Goal: Task Accomplishment & Management: Use online tool/utility

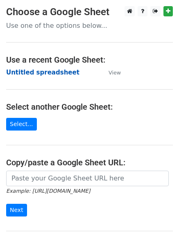
click at [57, 69] on strong "Untitled spreadsheet" at bounding box center [42, 72] width 73 height 7
click at [61, 72] on strong "Untitled spreadsheet" at bounding box center [42, 72] width 73 height 7
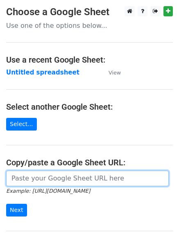
click at [74, 177] on input "url" at bounding box center [87, 179] width 163 height 16
type input "https://docs.google.com/spreadsheets/d/1dIY_7xSz4XHtSLFaCu7W5ERD-nQUF_C0x3proYr…"
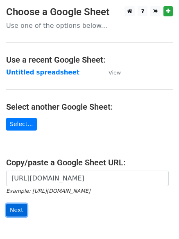
click at [17, 209] on input "Next" at bounding box center [16, 210] width 21 height 13
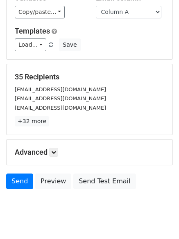
scroll to position [79, 0]
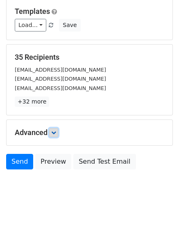
click at [53, 136] on link at bounding box center [53, 132] width 9 height 9
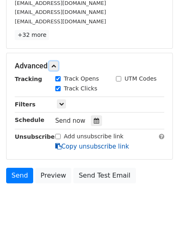
scroll to position [146, 0]
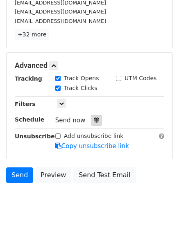
click at [95, 123] on div at bounding box center [96, 120] width 11 height 11
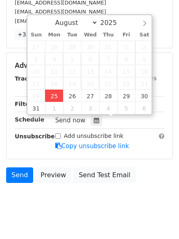
type input "2025-08-25 13:09"
type input "01"
type input "09"
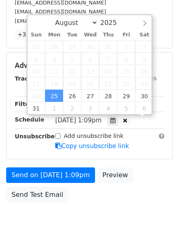
scroll to position [0, 0]
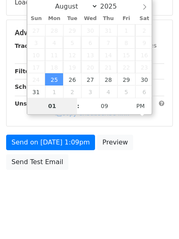
type input "4"
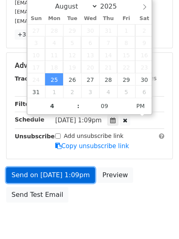
type input "2025-08-25 16:09"
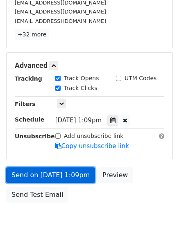
click at [63, 172] on link "Send on Aug 25 at 1:09pm" at bounding box center [50, 176] width 89 height 16
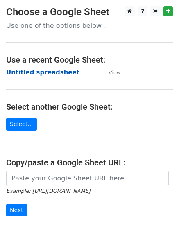
click at [54, 69] on strong "Untitled spreadsheet" at bounding box center [42, 72] width 73 height 7
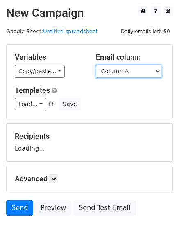
drag, startPoint x: 113, startPoint y: 74, endPoint x: 111, endPoint y: 83, distance: 9.3
click at [113, 74] on select "Column A Column B Column C" at bounding box center [129, 71] width 66 height 13
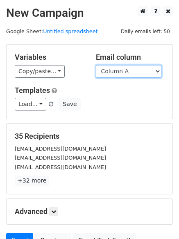
click at [115, 73] on select "Column A Column B Column C" at bounding box center [129, 71] width 66 height 13
select select "Column B"
click at [96, 65] on select "Column A Column B Column C" at bounding box center [129, 71] width 66 height 13
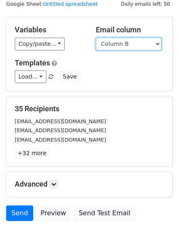
scroll to position [41, 0]
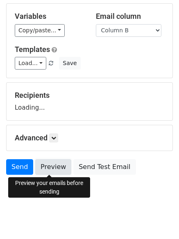
click at [55, 173] on link "Preview" at bounding box center [53, 167] width 36 height 16
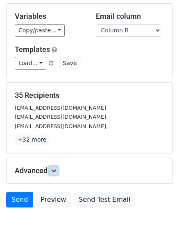
click at [55, 172] on icon at bounding box center [53, 170] width 5 height 5
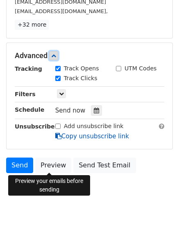
scroll to position [157, 0]
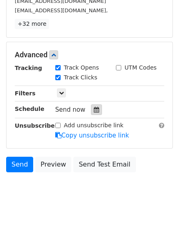
click at [92, 115] on div at bounding box center [96, 109] width 11 height 11
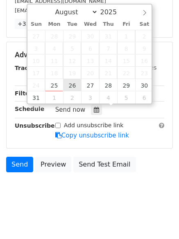
type input "2025-08-26 12:00"
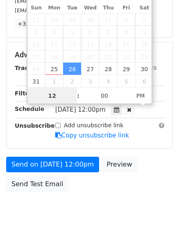
scroll to position [0, 0]
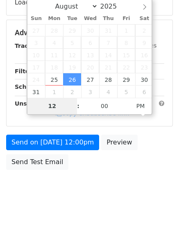
type input "5"
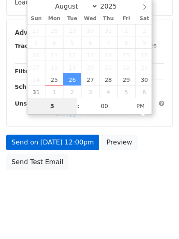
scroll to position [157, 0]
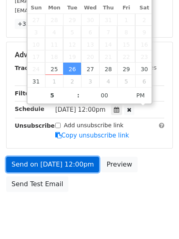
type input "2025-08-26 17:00"
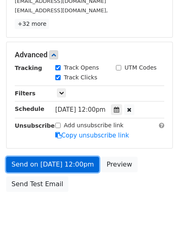
click at [74, 167] on link "Send on Aug 26 at 12:00pm" at bounding box center [52, 165] width 93 height 16
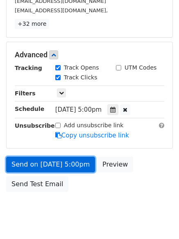
click at [76, 161] on link "Send on Aug 26 at 5:00pm" at bounding box center [50, 165] width 89 height 16
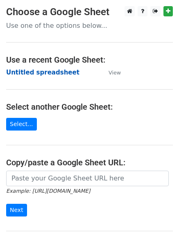
click at [59, 73] on strong "Untitled spreadsheet" at bounding box center [42, 72] width 73 height 7
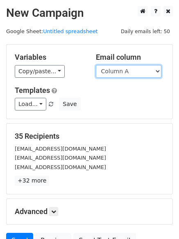
drag, startPoint x: 0, startPoint y: 0, endPoint x: 125, endPoint y: 75, distance: 145.9
click at [125, 70] on select "Column A Column B Column C" at bounding box center [129, 71] width 66 height 13
select select "Column C"
click at [96, 65] on select "Column A Column B Column C" at bounding box center [129, 71] width 66 height 13
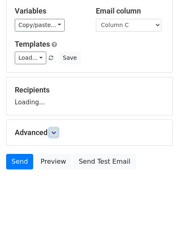
click at [56, 135] on icon at bounding box center [53, 132] width 5 height 5
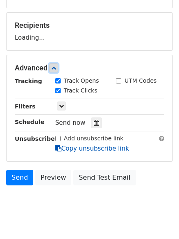
scroll to position [112, 0]
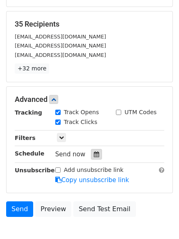
click at [94, 153] on icon at bounding box center [96, 155] width 5 height 6
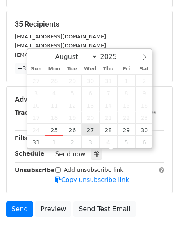
type input "2025-08-27 12:00"
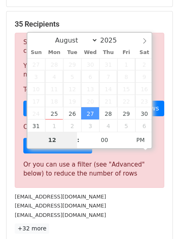
type input "6"
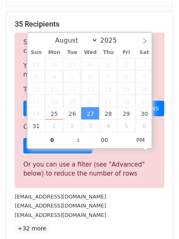
type input "2025-08-27 18:00"
click at [106, 207] on div "online@mto.com.br" at bounding box center [90, 205] width 162 height 9
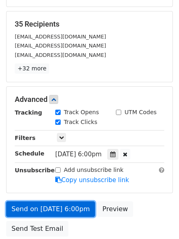
click at [77, 204] on link "Send on Aug 27 at 6:00pm" at bounding box center [50, 209] width 89 height 16
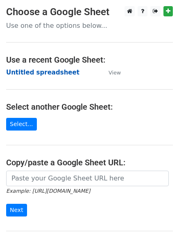
click at [54, 72] on strong "Untitled spreadsheet" at bounding box center [42, 72] width 73 height 7
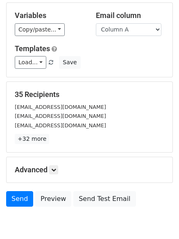
scroll to position [79, 0]
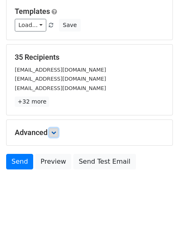
click at [54, 134] on icon at bounding box center [53, 132] width 5 height 5
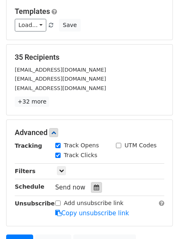
click at [94, 188] on icon at bounding box center [96, 188] width 5 height 6
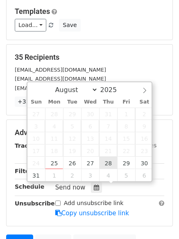
type input "2025-08-28 12:00"
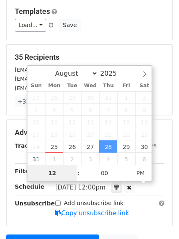
type input "7"
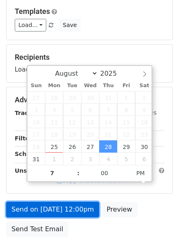
type input "2025-08-28 19:00"
click at [80, 213] on link "Send on Aug 28 at 12:00pm" at bounding box center [52, 210] width 93 height 16
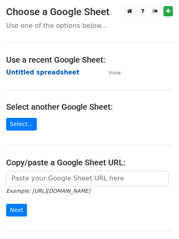
click at [49, 73] on strong "Untitled spreadsheet" at bounding box center [42, 72] width 73 height 7
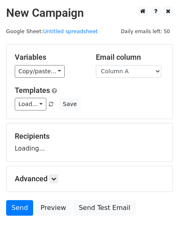
click at [127, 72] on select "Column A Column B Column C" at bounding box center [129, 71] width 66 height 13
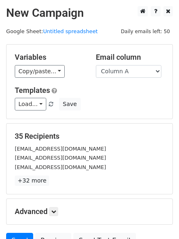
click at [127, 93] on h5 "Templates" at bounding box center [89, 90] width 149 height 9
drag, startPoint x: 125, startPoint y: 66, endPoint x: 125, endPoint y: 76, distance: 10.2
click at [125, 66] on select "Column A Column B Column C" at bounding box center [129, 71] width 66 height 13
select select "Column B"
click at [96, 65] on select "Column A Column B Column C" at bounding box center [129, 71] width 66 height 13
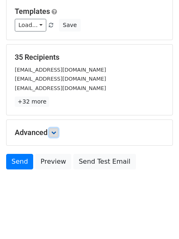
click at [56, 135] on link at bounding box center [53, 132] width 9 height 9
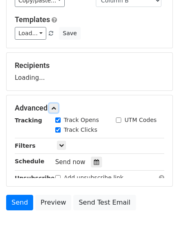
scroll to position [91, 0]
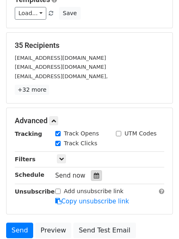
click at [91, 172] on div at bounding box center [96, 175] width 11 height 11
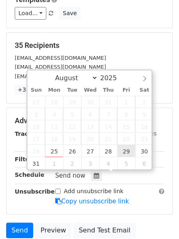
type input "2025-08-29 12:00"
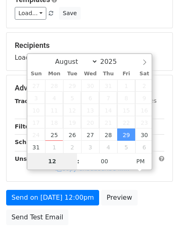
type input "8"
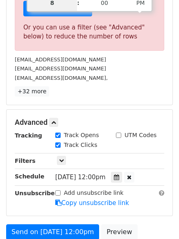
scroll to position [296, 0]
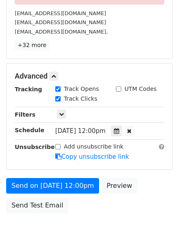
type input "2025-08-29 20:00"
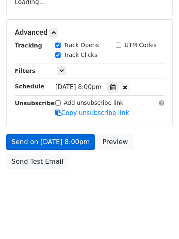
scroll to position [146, 0]
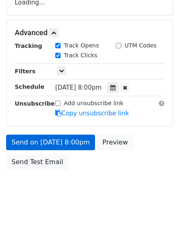
click at [63, 186] on body "New Campaign Daily emails left: 50 Google Sheet: Untitled spreadsheet Variables…" at bounding box center [89, 33] width 179 height 347
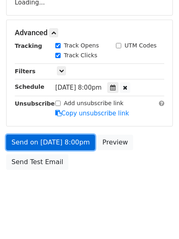
click at [70, 136] on link "Send on Aug 29 at 8:00pm" at bounding box center [50, 143] width 89 height 16
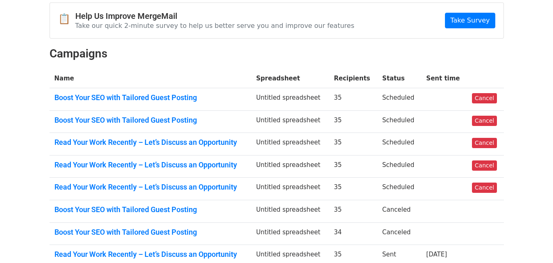
scroll to position [82, 0]
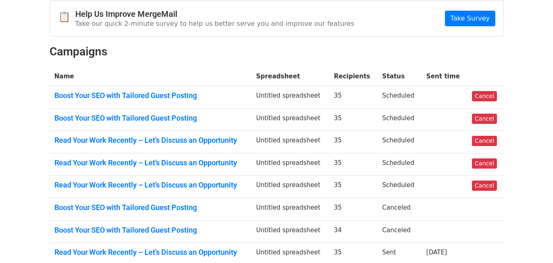
click at [494, 113] on td "Cancel" at bounding box center [485, 119] width 37 height 23
click at [484, 117] on link "Cancel" at bounding box center [484, 118] width 25 height 10
click at [475, 91] on link "Cancel" at bounding box center [484, 96] width 25 height 10
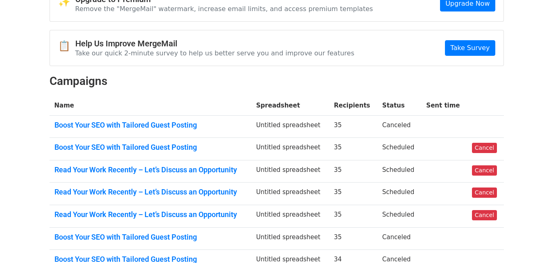
scroll to position [82, 0]
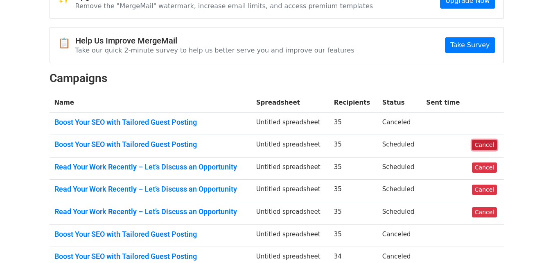
click at [484, 147] on link "Cancel" at bounding box center [484, 145] width 25 height 10
